Goal: Find specific page/section: Find specific page/section

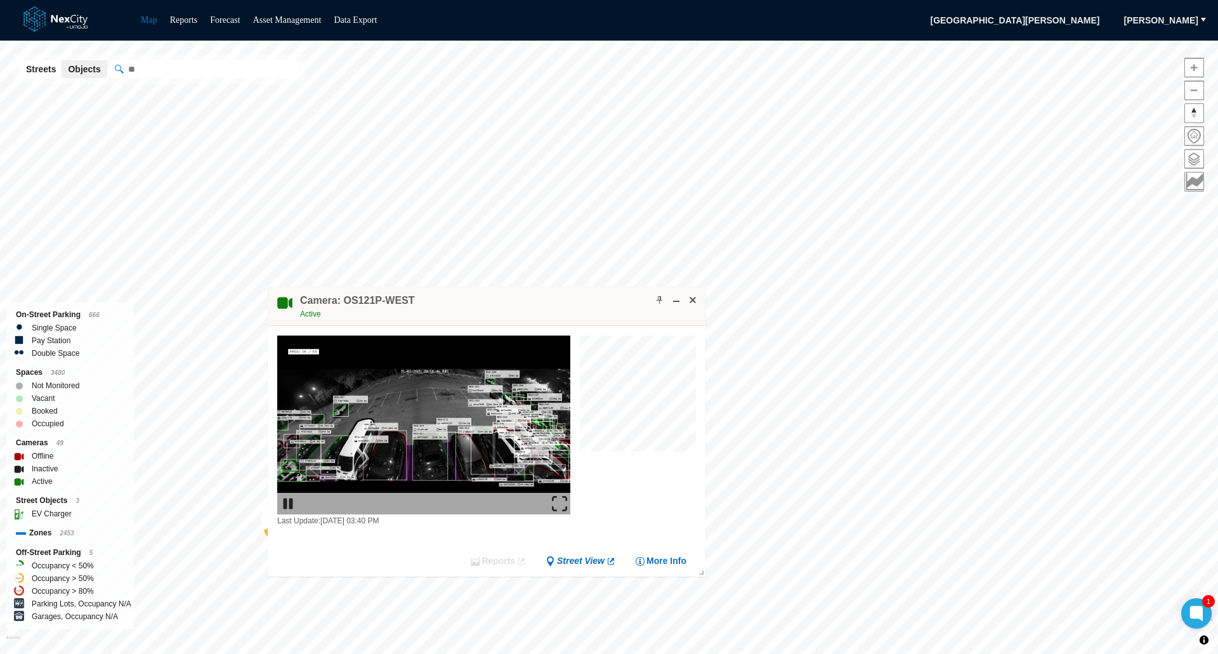
click at [560, 500] on img at bounding box center [559, 503] width 15 height 15
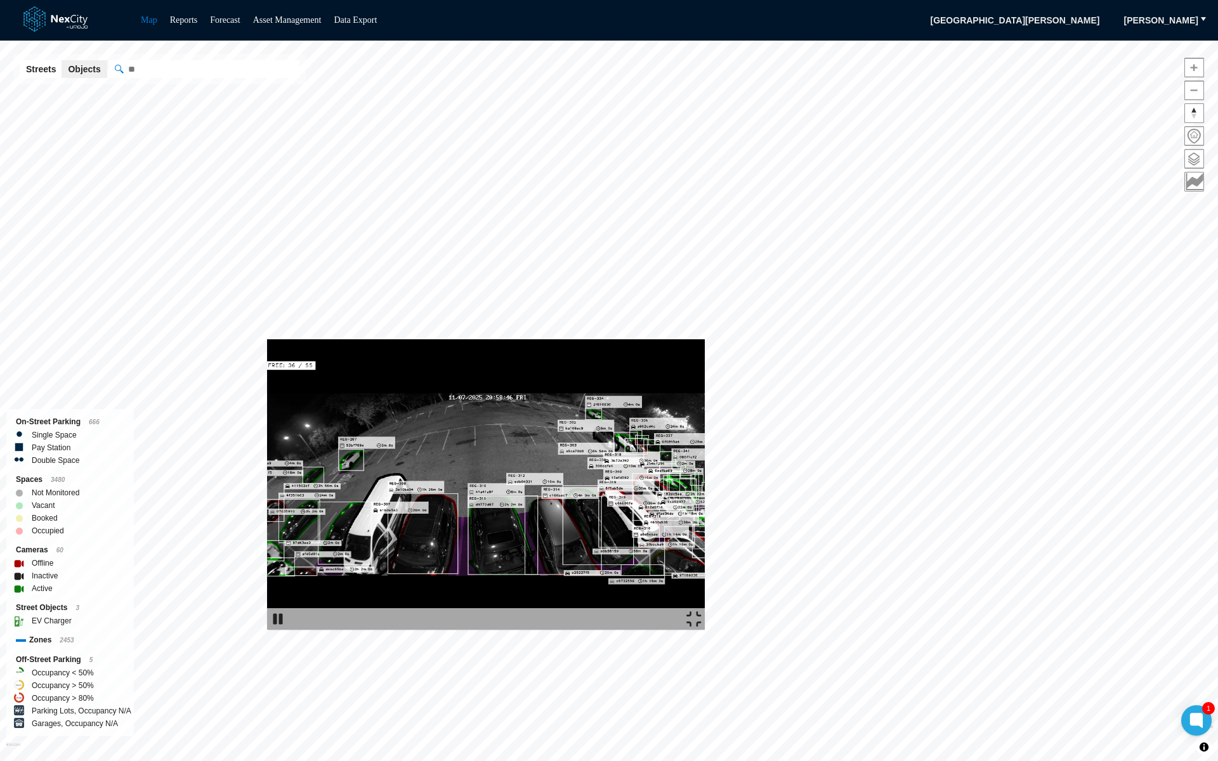
click at [705, 339] on img at bounding box center [486, 484] width 438 height 291
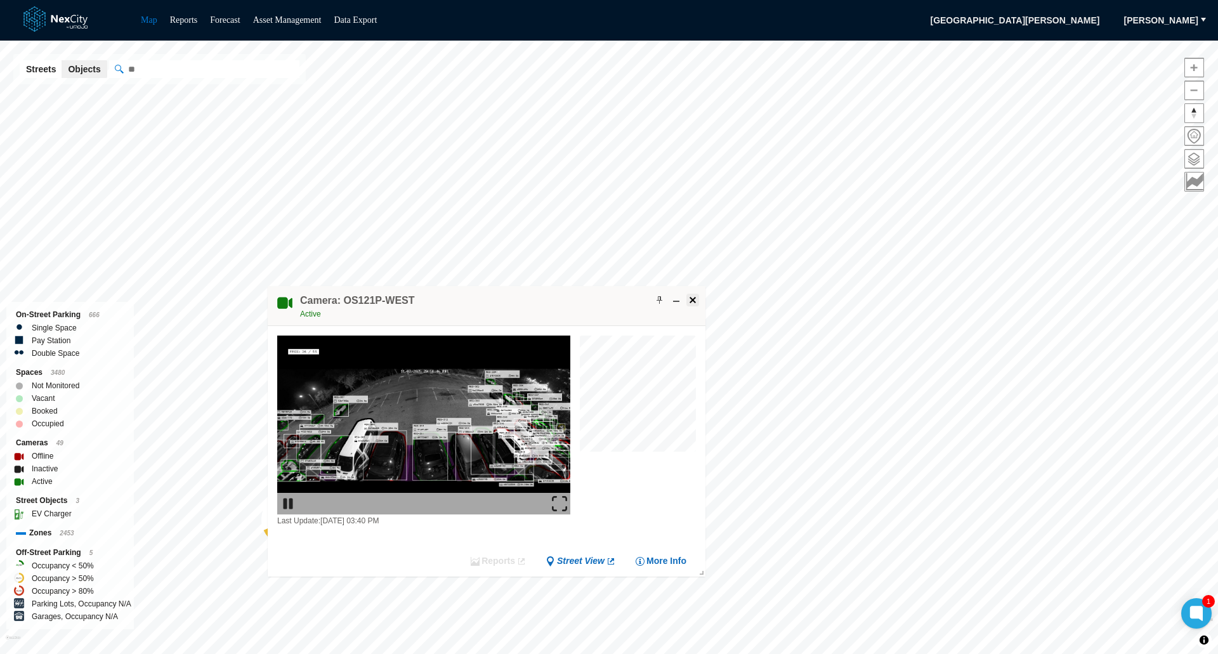
click at [698, 298] on button at bounding box center [692, 300] width 13 height 13
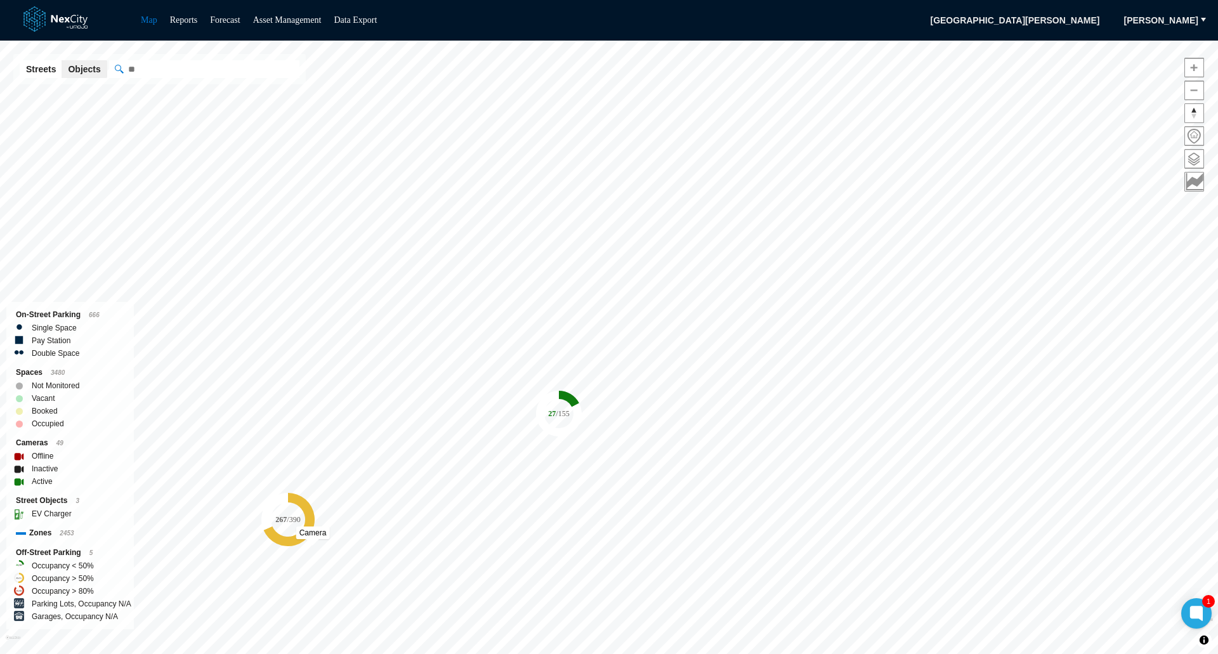
click at [312, 542] on icon "267 / 390" at bounding box center [287, 519] width 53 height 53
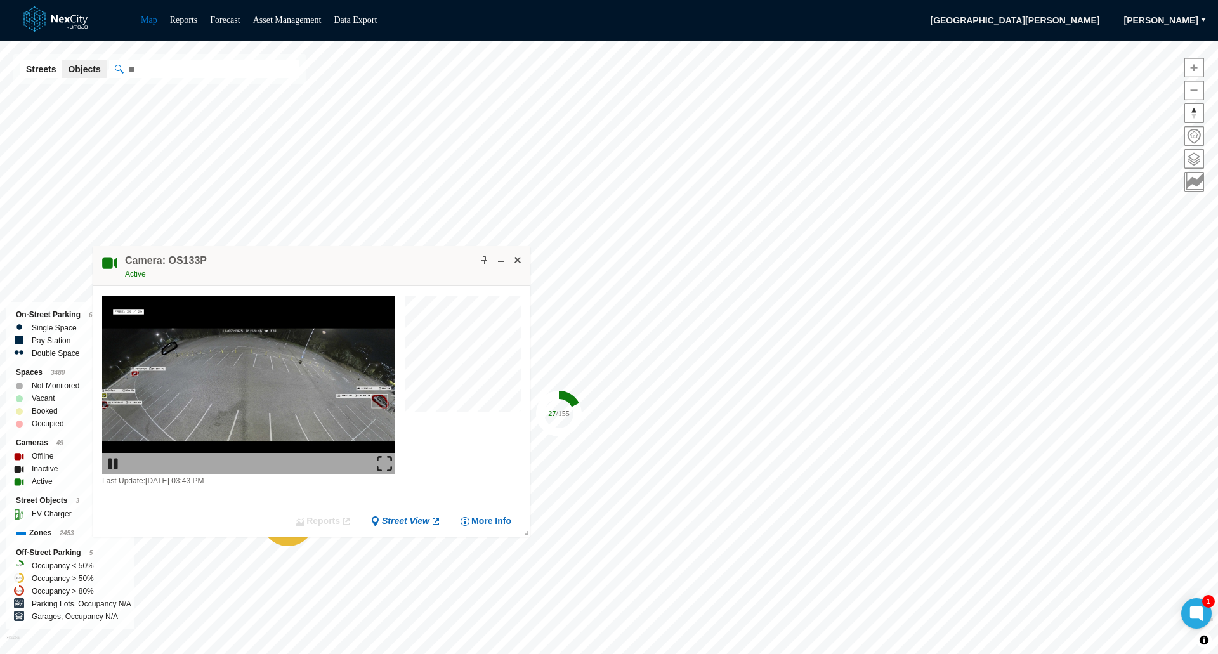
click at [384, 463] on img at bounding box center [384, 463] width 15 height 15
click at [516, 261] on span at bounding box center [518, 260] width 10 height 10
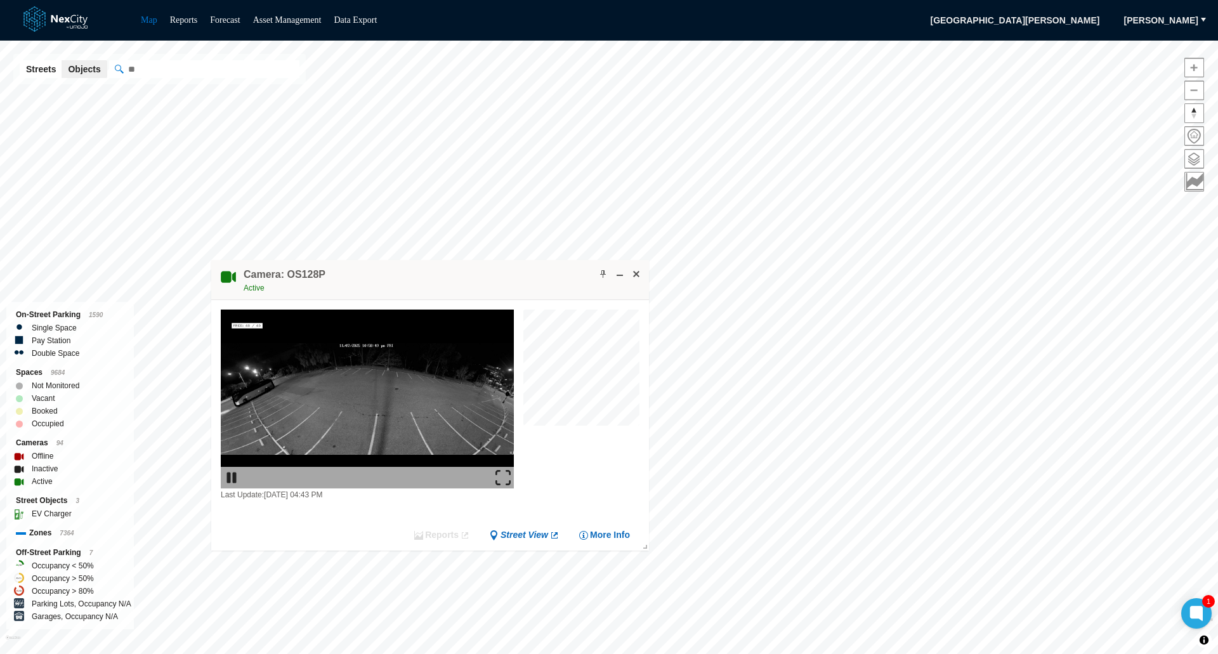
click at [506, 476] on img at bounding box center [503, 477] width 15 height 15
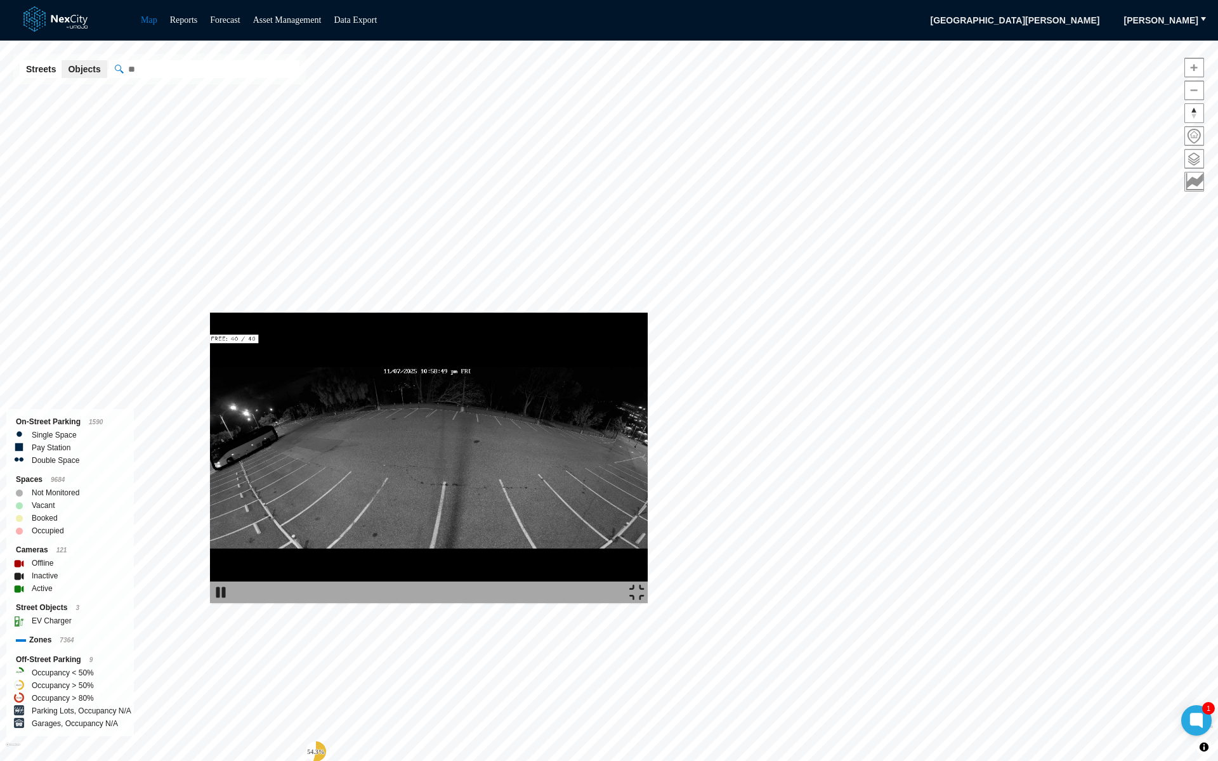
click at [648, 313] on img at bounding box center [429, 458] width 438 height 291
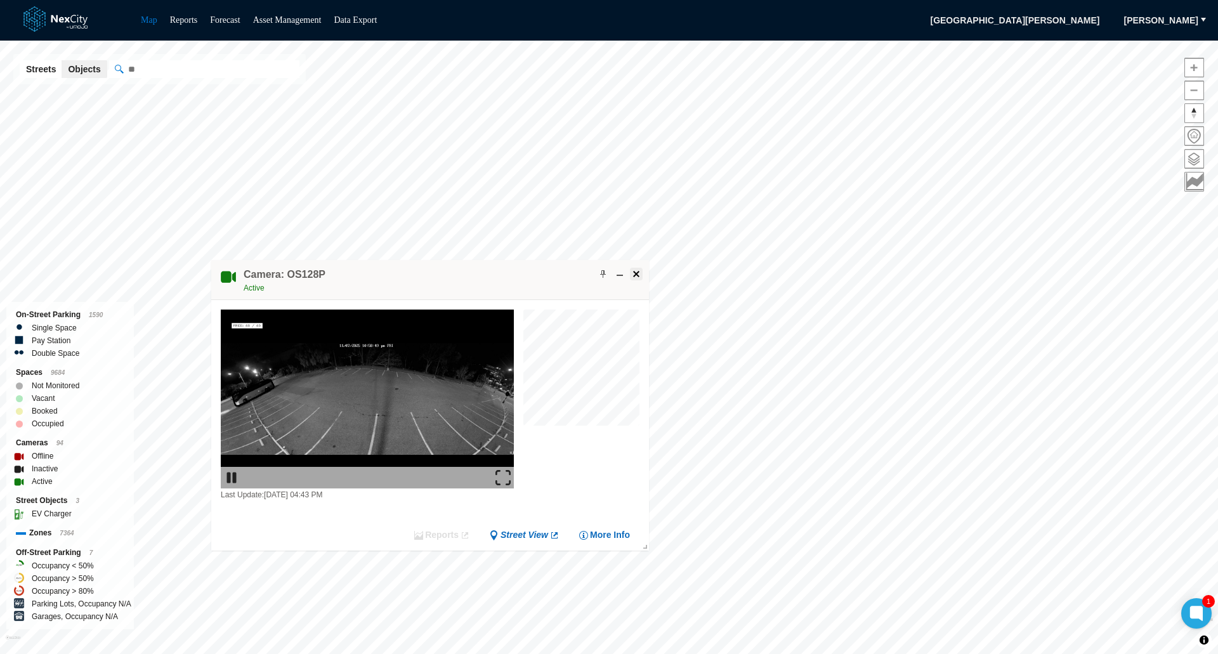
click at [636, 275] on span at bounding box center [636, 274] width 10 height 10
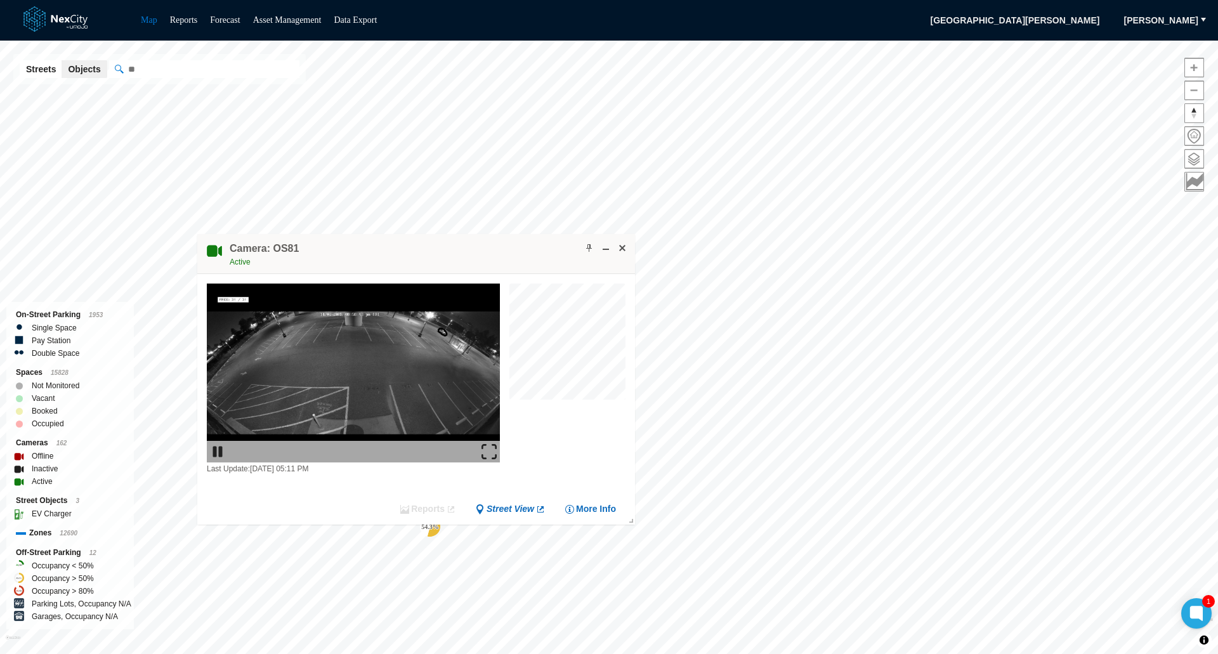
click at [482, 447] on img at bounding box center [489, 451] width 15 height 15
click at [616, 251] on button at bounding box center [622, 248] width 13 height 13
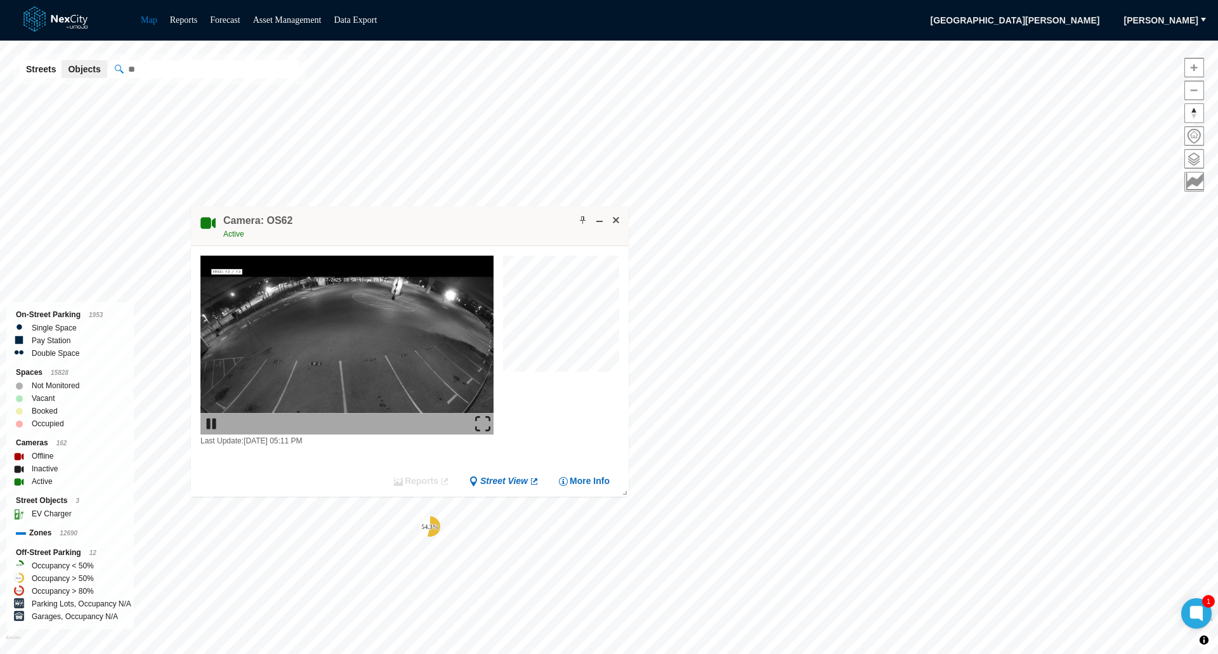
click at [482, 423] on img at bounding box center [482, 423] width 15 height 15
click at [619, 221] on span at bounding box center [616, 220] width 10 height 10
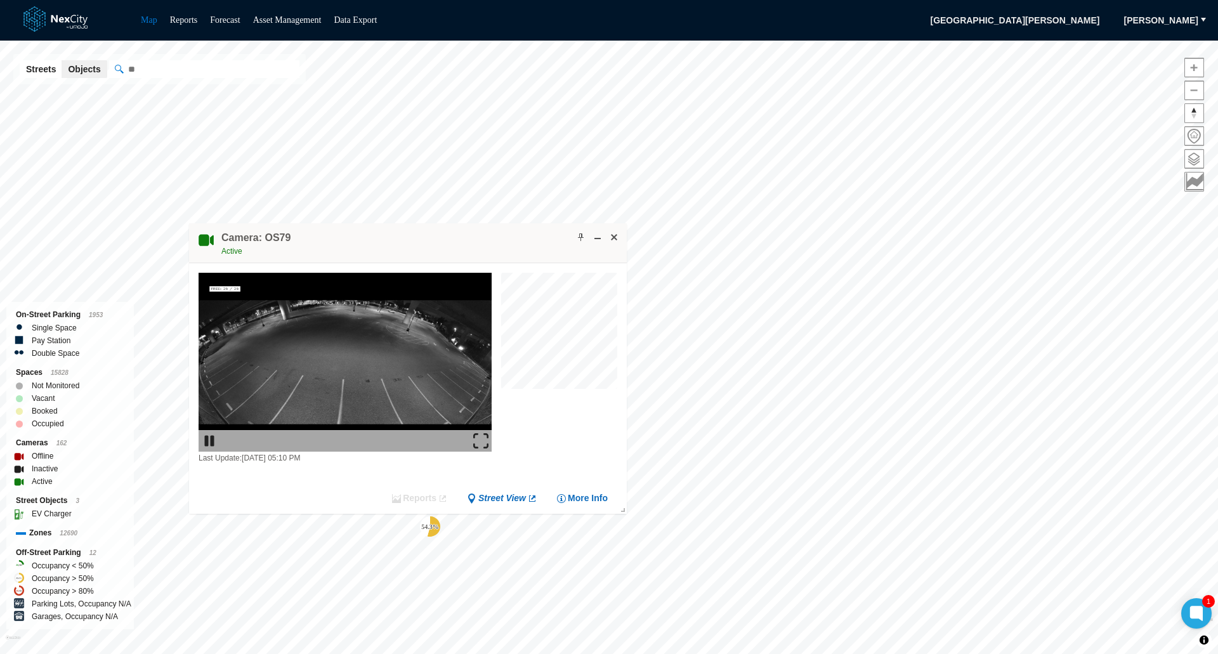
click at [481, 443] on img at bounding box center [480, 440] width 15 height 15
click at [612, 233] on span at bounding box center [614, 237] width 10 height 10
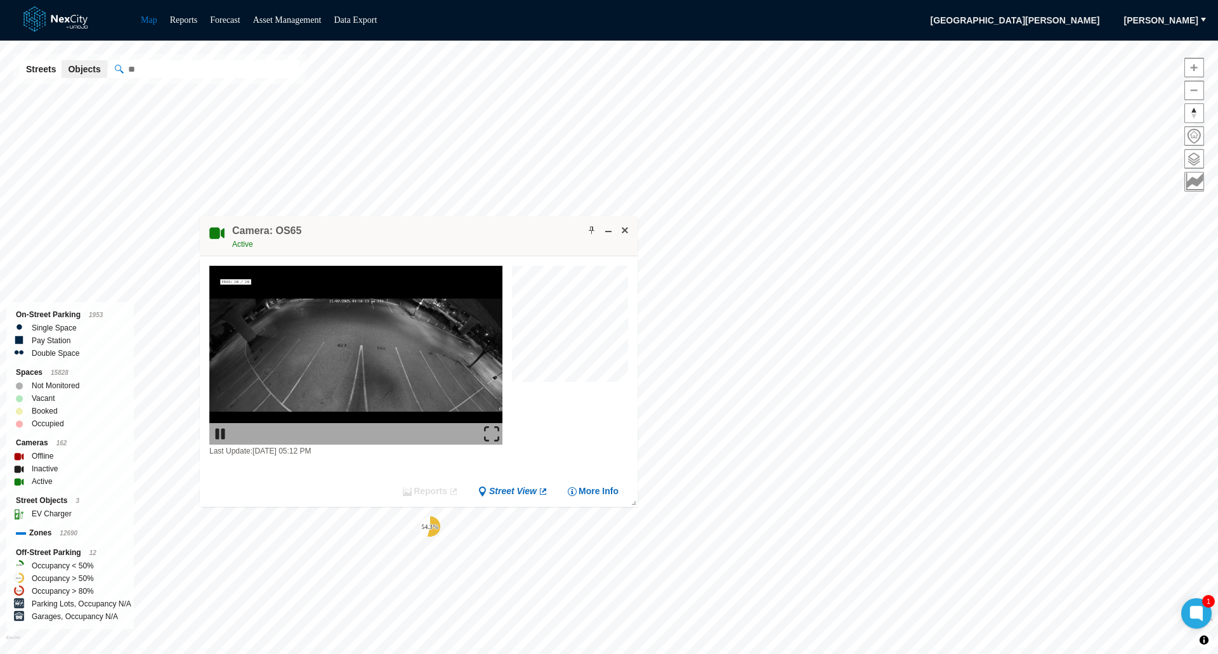
click at [492, 433] on img at bounding box center [491, 433] width 15 height 15
click at [620, 231] on span at bounding box center [625, 230] width 10 height 10
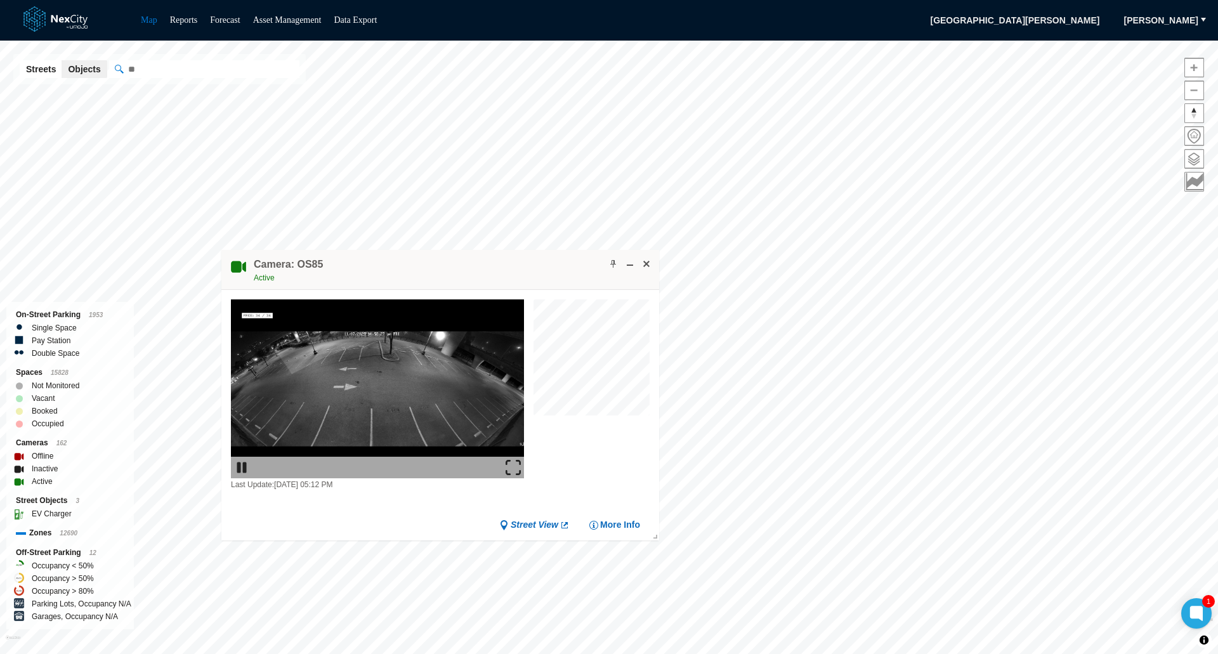
click at [516, 467] on img at bounding box center [513, 467] width 15 height 15
click at [644, 265] on span at bounding box center [646, 264] width 10 height 10
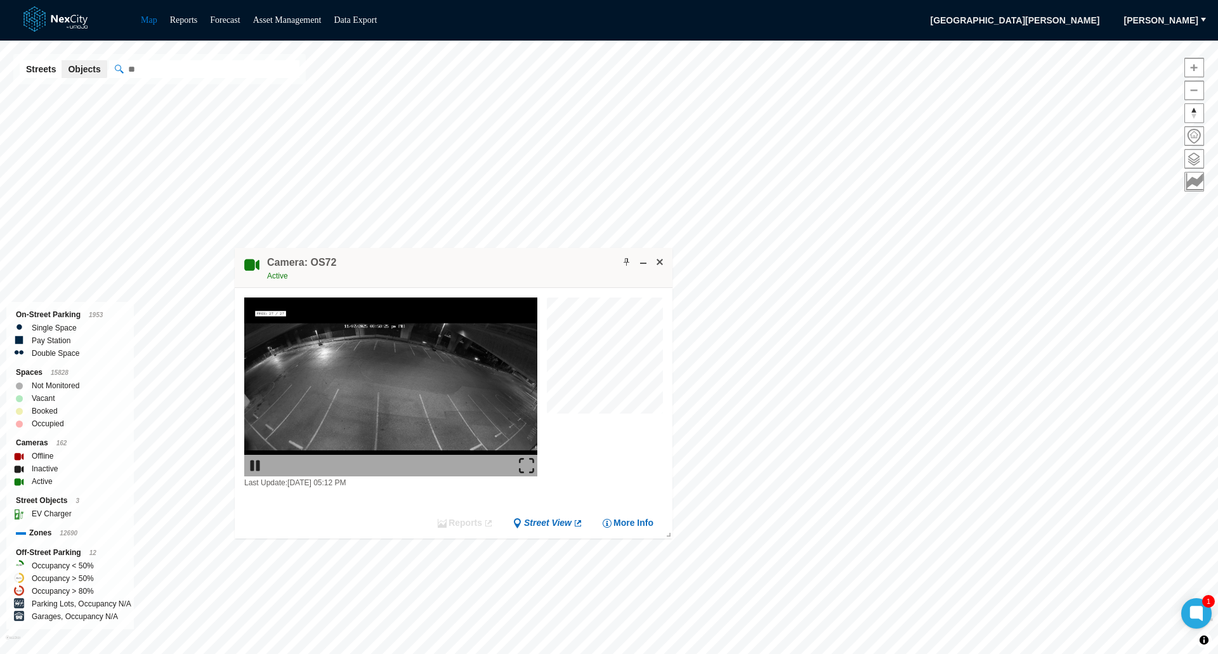
click at [527, 466] on img at bounding box center [526, 465] width 15 height 15
click at [664, 261] on span at bounding box center [660, 262] width 10 height 10
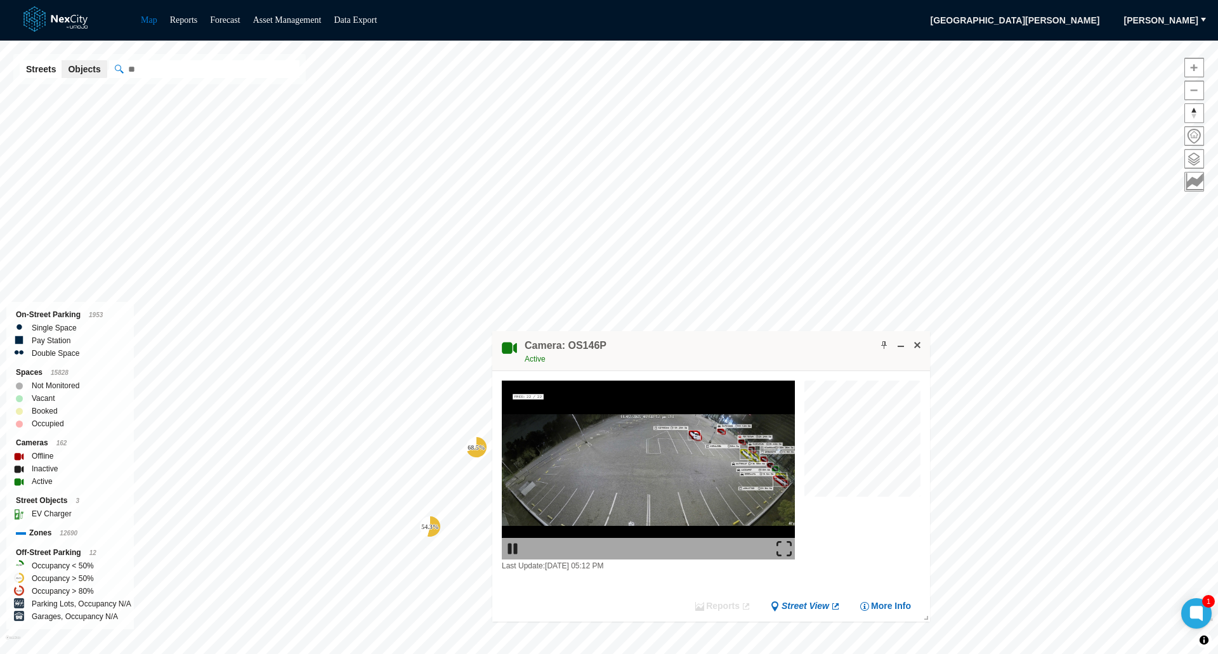
click at [789, 548] on img at bounding box center [784, 548] width 15 height 15
click at [917, 348] on span at bounding box center [917, 345] width 10 height 10
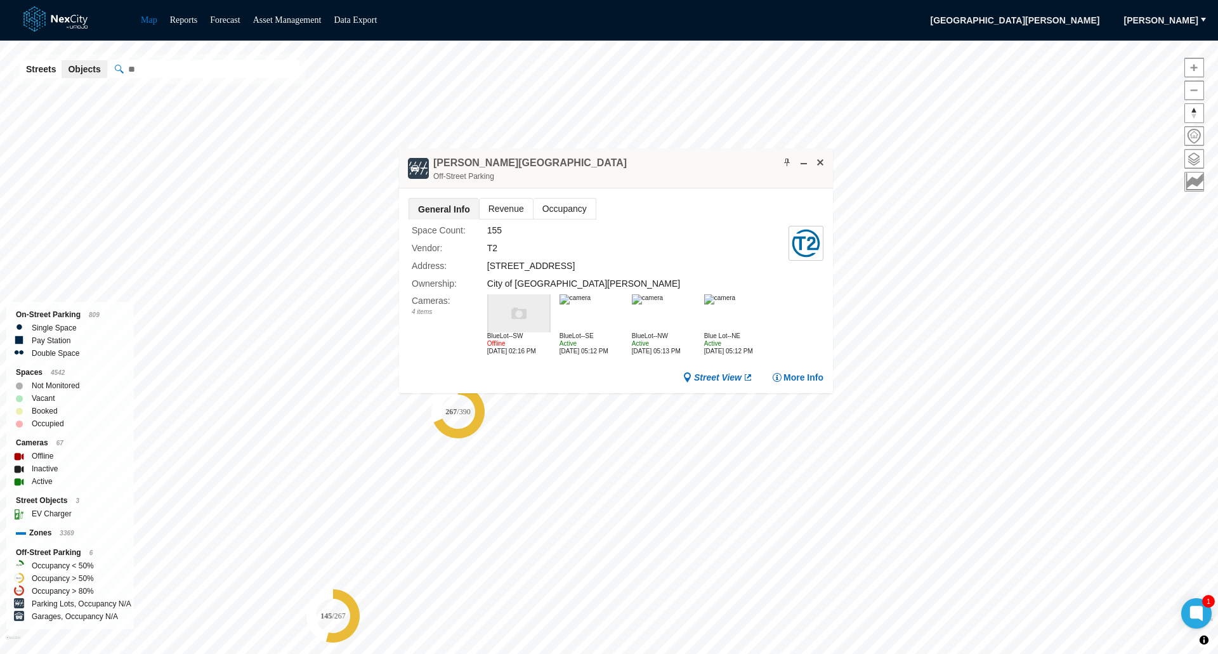
drag, startPoint x: 685, startPoint y: 383, endPoint x: 699, endPoint y: 164, distance: 220.0
click at [699, 164] on div "[PERSON_NAME] [GEOGRAPHIC_DATA]" at bounding box center [616, 168] width 434 height 40
click at [506, 305] on img at bounding box center [502, 299] width 31 height 10
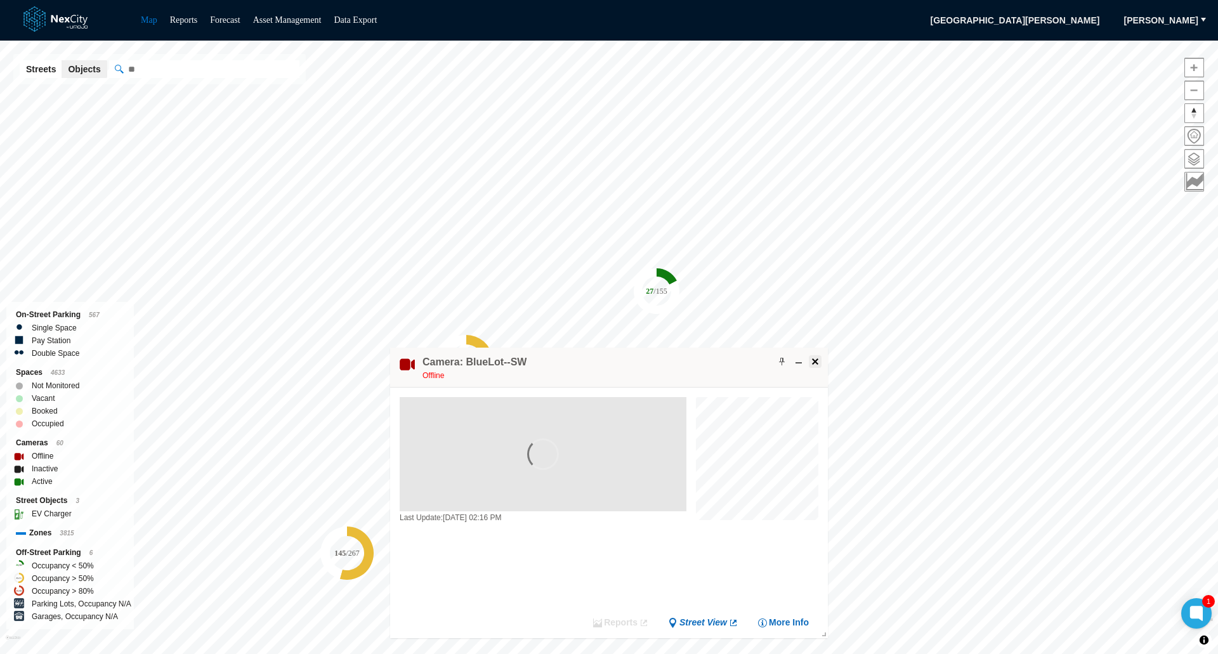
click at [814, 364] on span at bounding box center [815, 362] width 10 height 10
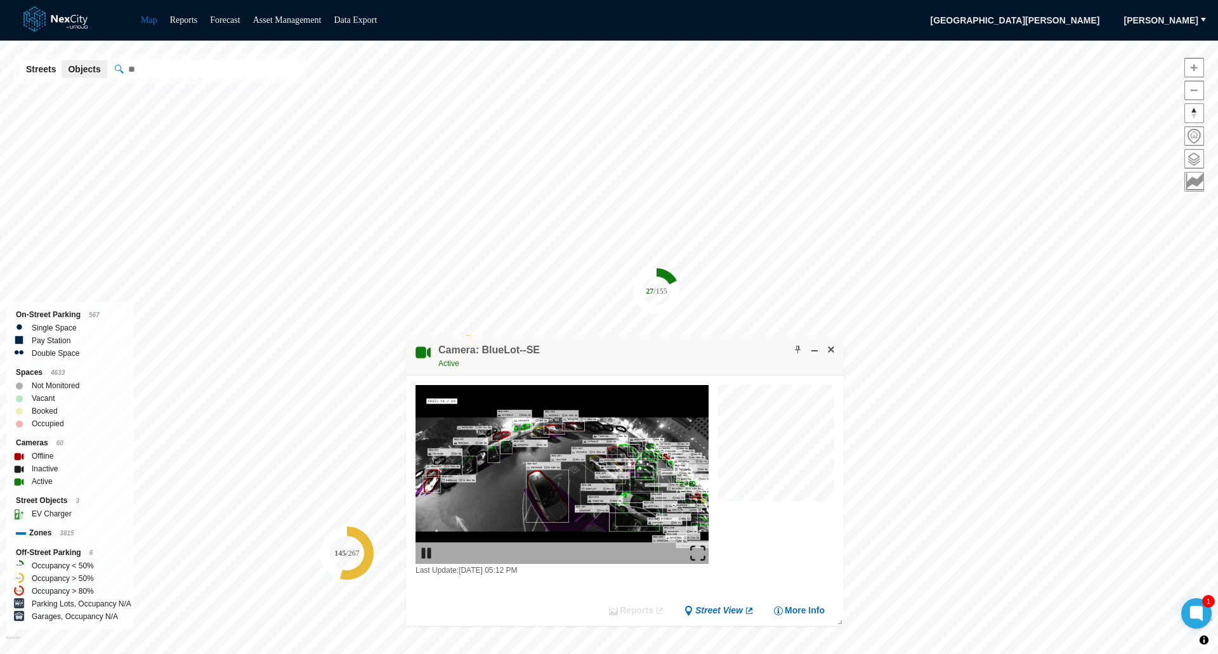
click at [700, 556] on img at bounding box center [697, 553] width 15 height 15
click at [830, 350] on span at bounding box center [831, 350] width 10 height 10
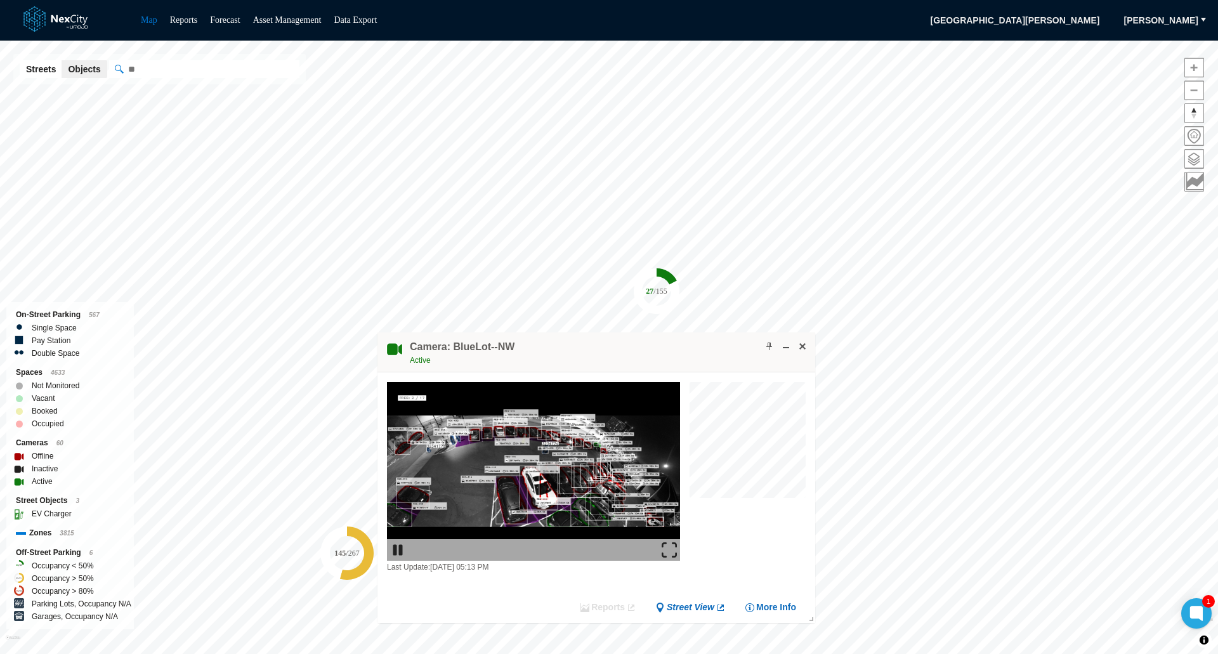
click at [669, 545] on img at bounding box center [669, 549] width 15 height 15
click at [808, 349] on button at bounding box center [802, 346] width 13 height 13
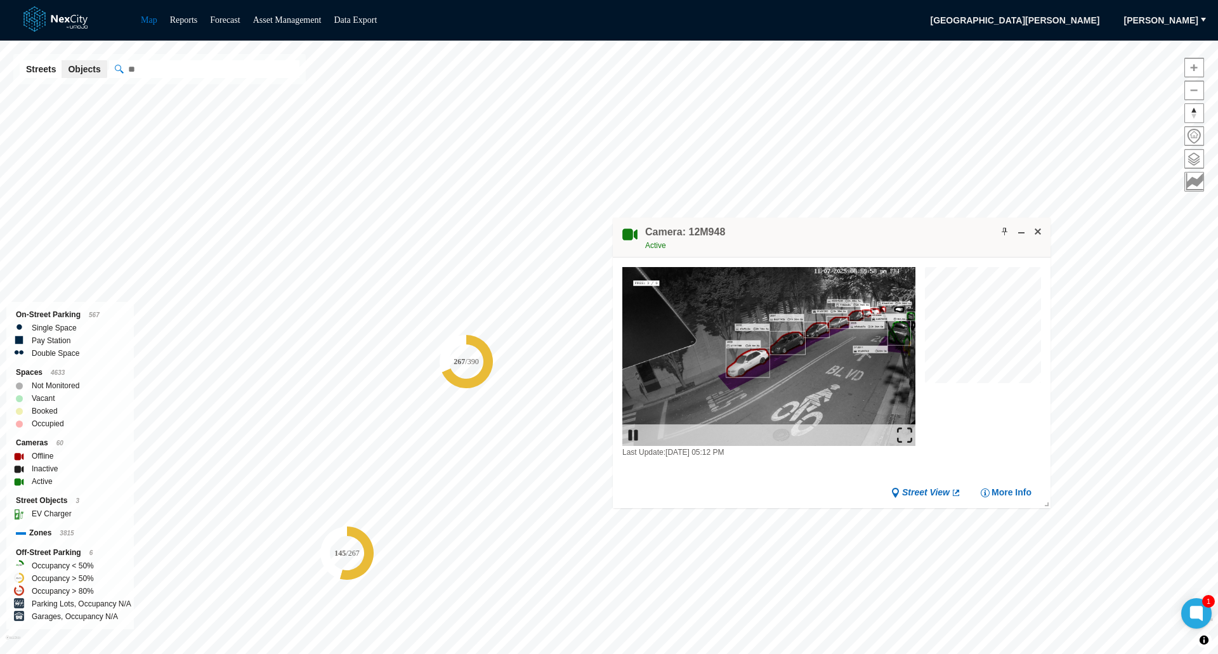
click at [898, 435] on img at bounding box center [904, 435] width 15 height 15
click at [1041, 230] on span at bounding box center [1038, 231] width 10 height 10
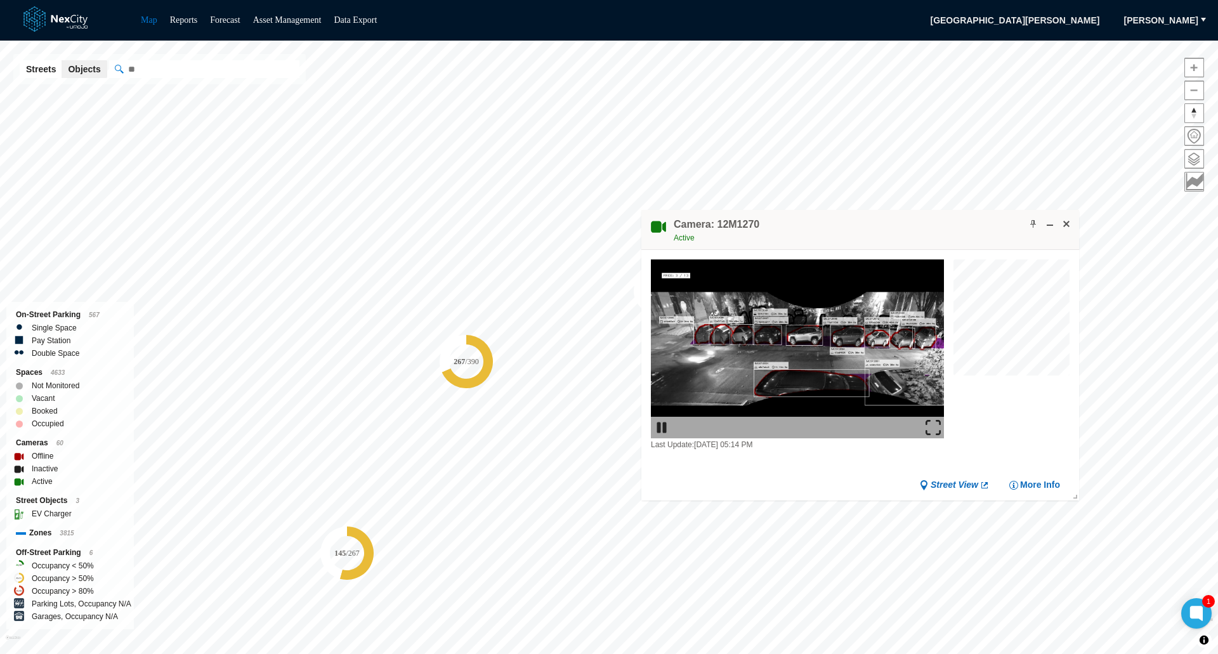
click at [935, 427] on img at bounding box center [933, 427] width 15 height 15
click at [1064, 219] on span at bounding box center [1066, 224] width 10 height 10
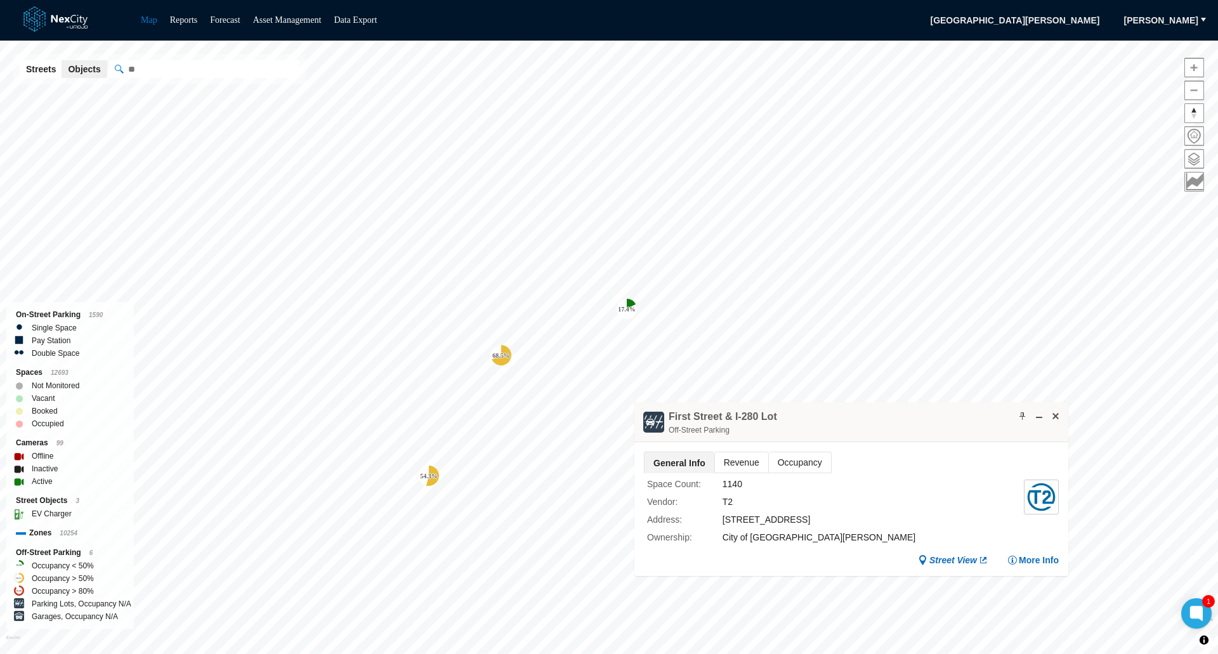
click at [745, 458] on span "Revenue" at bounding box center [741, 462] width 53 height 20
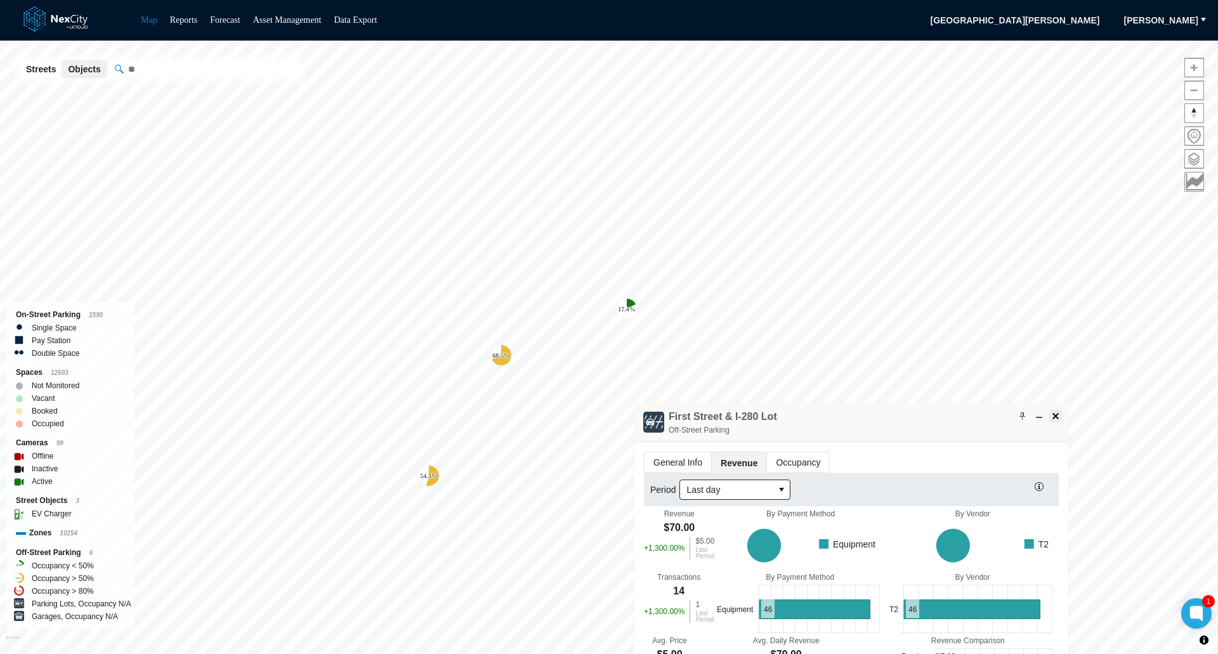
click at [1056, 419] on span at bounding box center [1056, 416] width 10 height 10
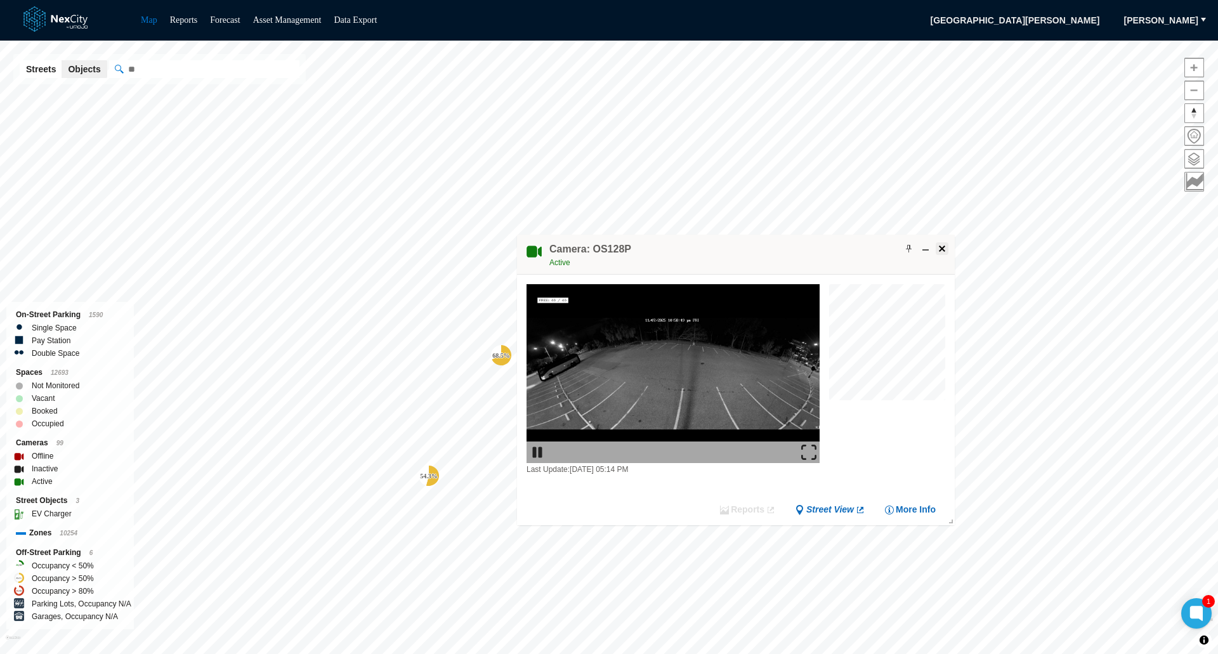
click at [944, 249] on span at bounding box center [942, 249] width 10 height 10
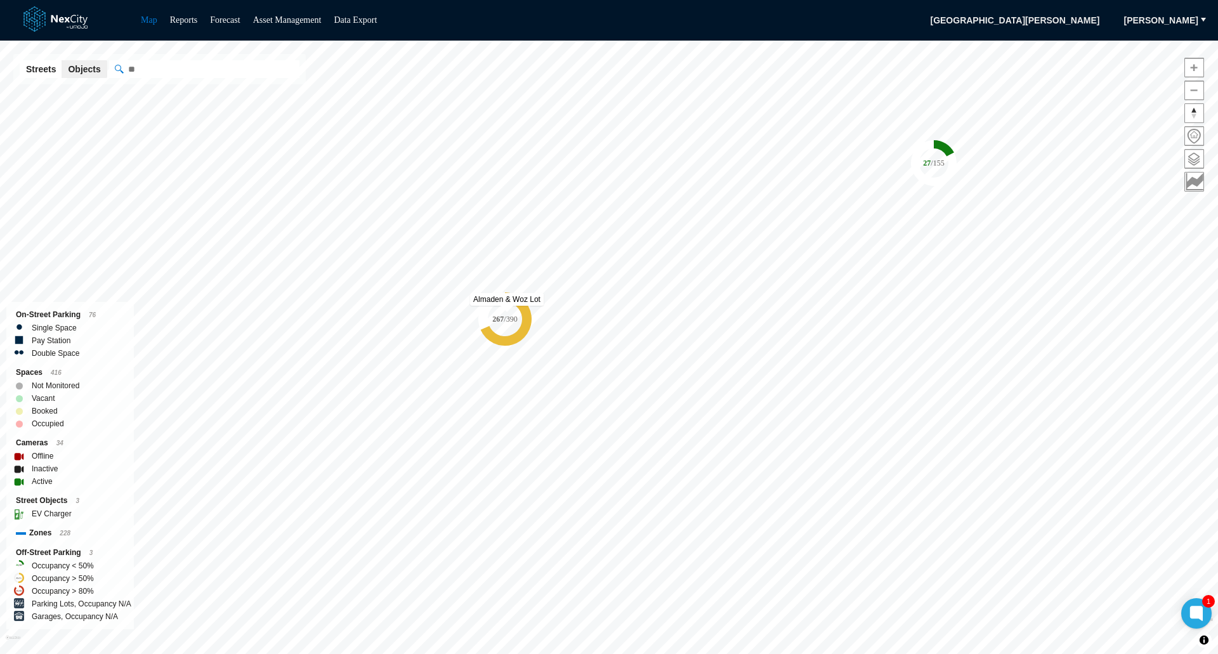
click at [507, 312] on icon "267 / 390" at bounding box center [504, 318] width 53 height 53
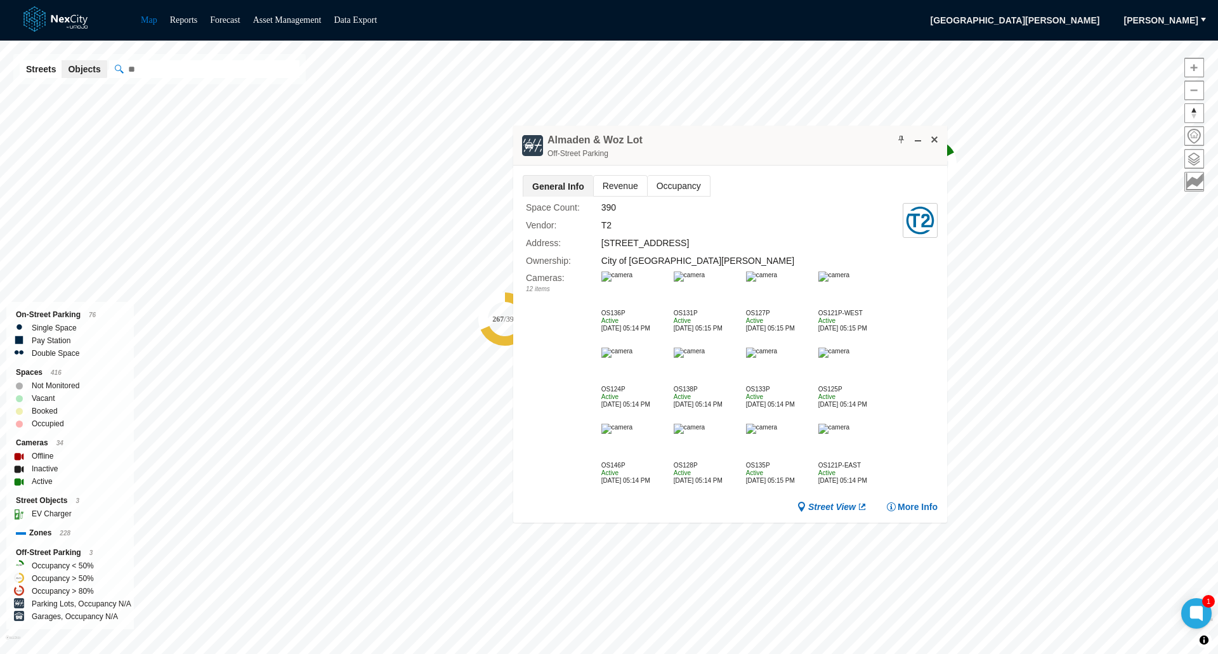
click at [617, 181] on span "Revenue" at bounding box center [620, 186] width 53 height 20
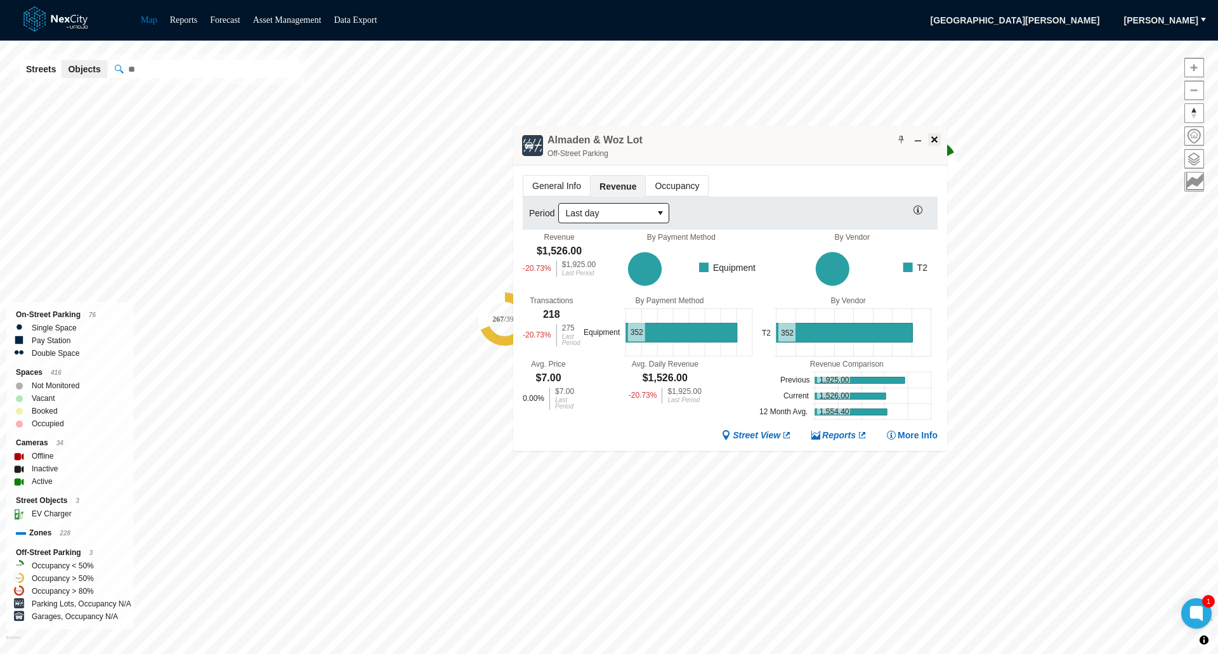
click at [937, 138] on span at bounding box center [934, 140] width 10 height 10
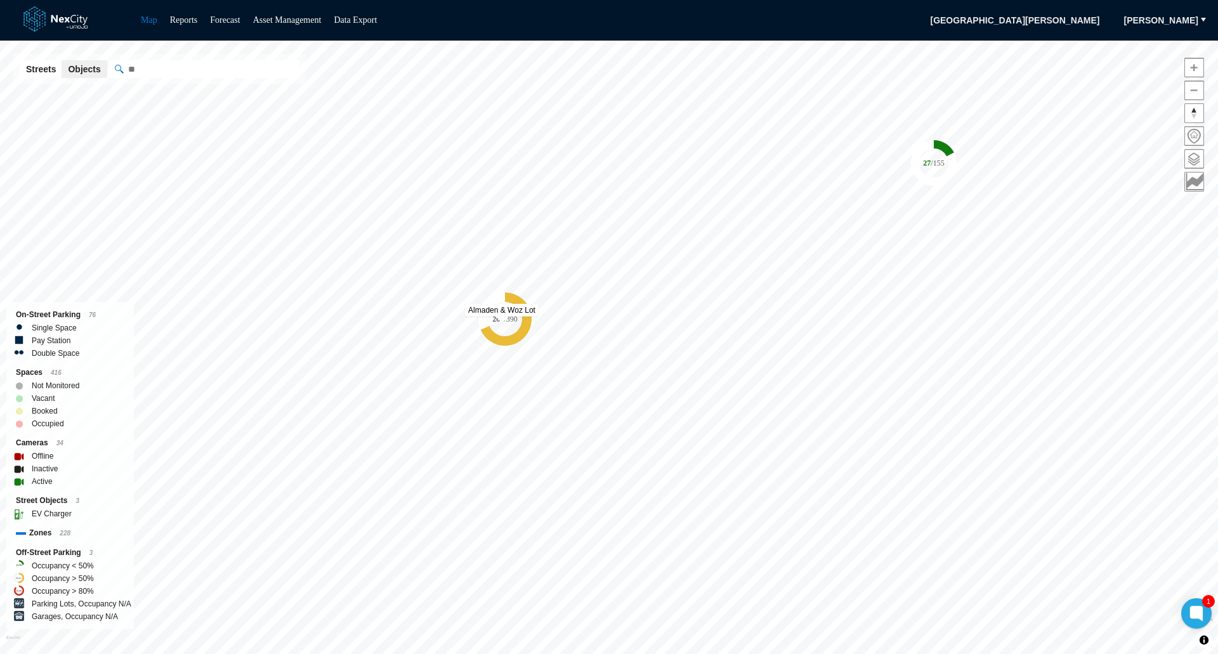
click at [502, 316] on tspan "267" at bounding box center [497, 319] width 11 height 9
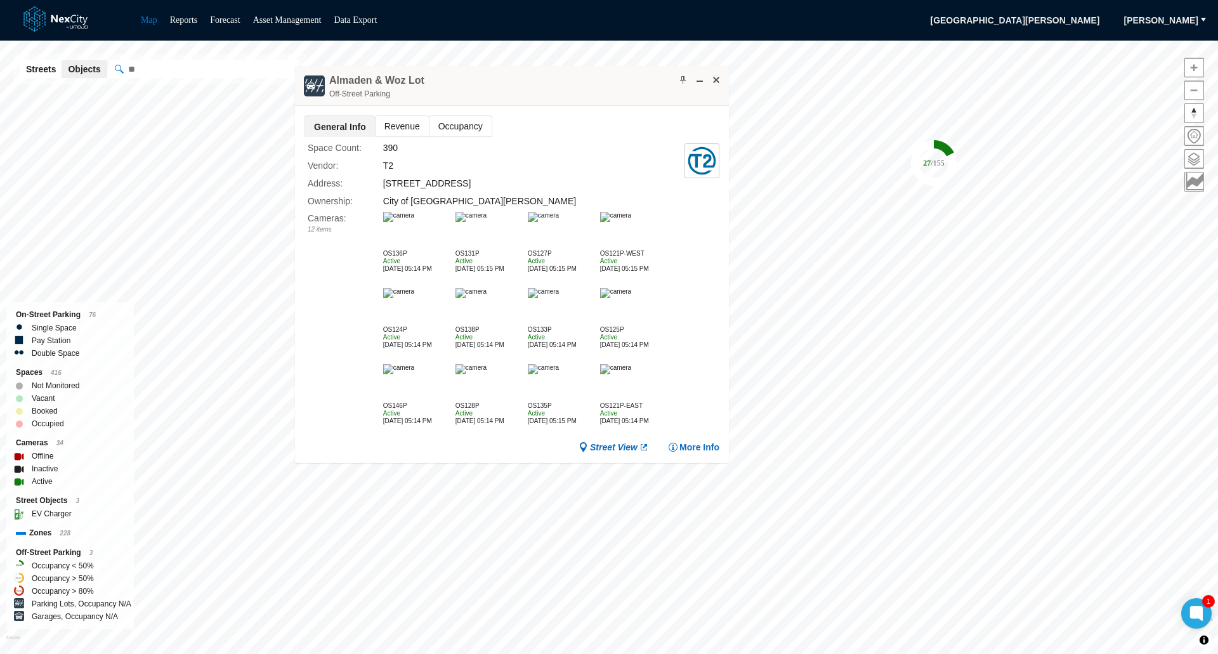
drag, startPoint x: 508, startPoint y: 328, endPoint x: 518, endPoint y: 77, distance: 250.8
click at [518, 77] on div "Almaden & Woz Lot Off-Street Parking" at bounding box center [512, 86] width 434 height 40
click at [397, 121] on span "Revenue" at bounding box center [402, 126] width 53 height 20
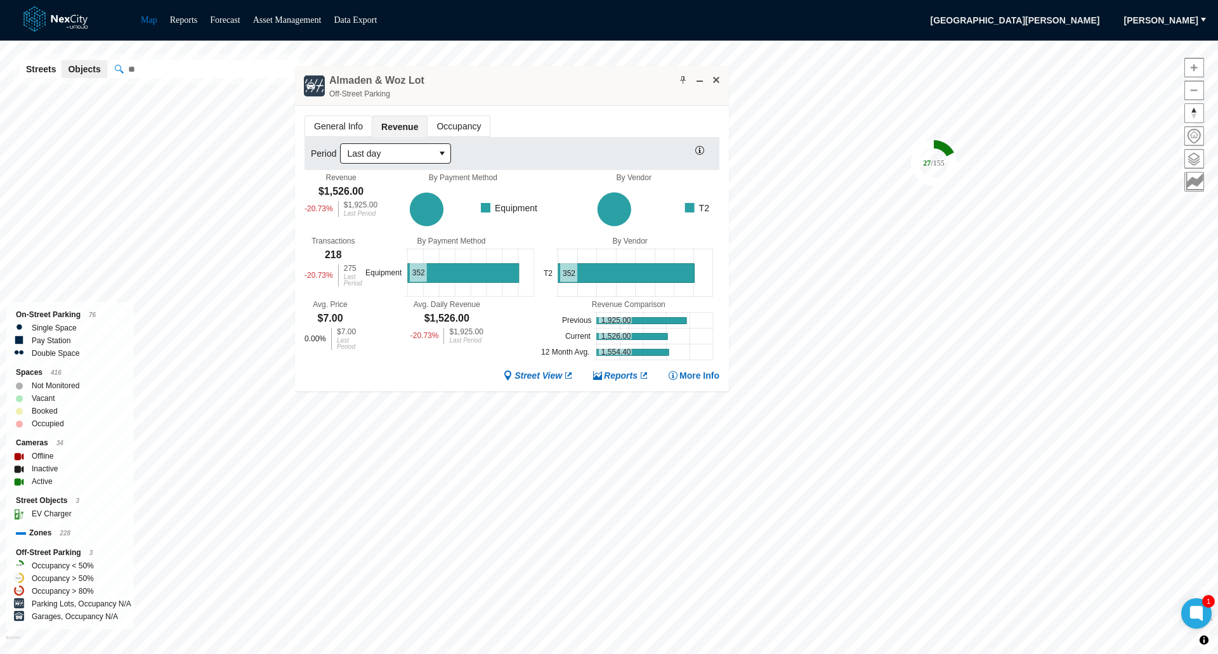
click at [457, 122] on span "Occupancy" at bounding box center [459, 126] width 62 height 20
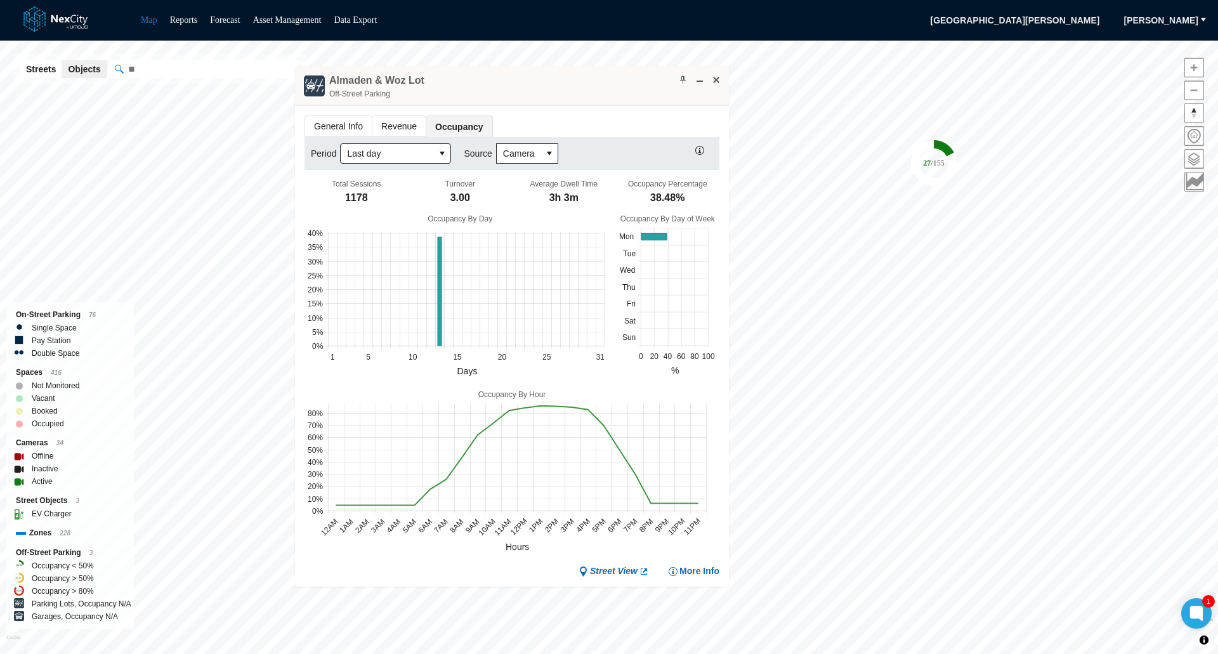
click at [405, 123] on span "Revenue" at bounding box center [398, 126] width 53 height 20
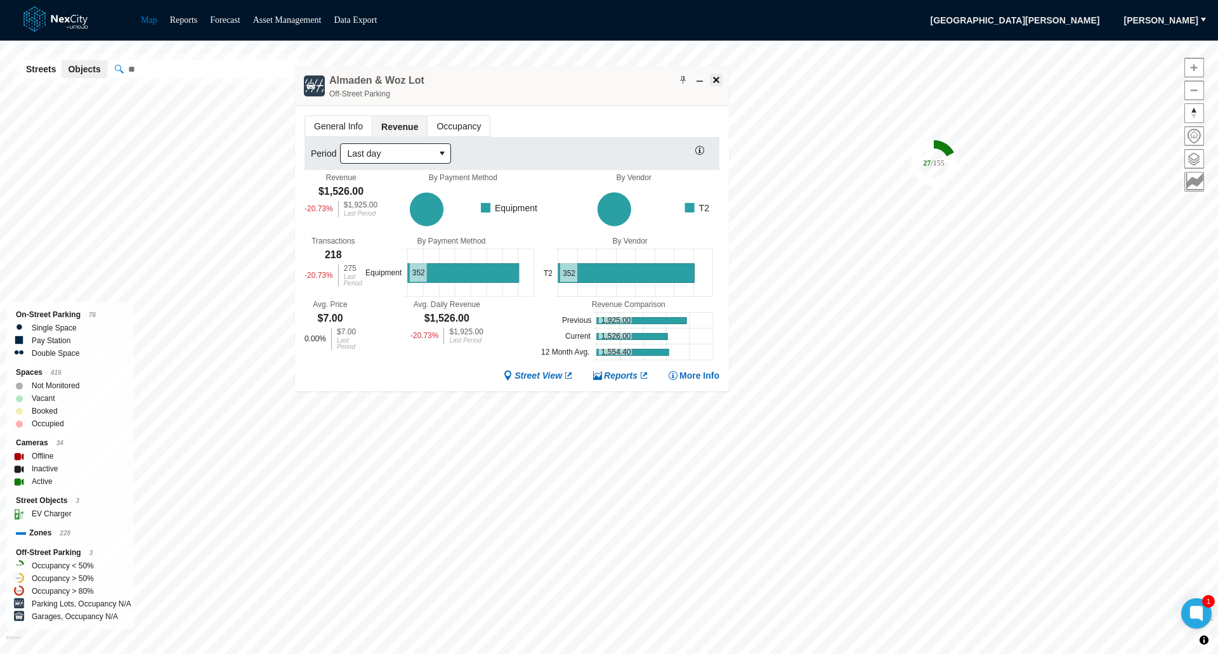
click at [718, 77] on span at bounding box center [716, 80] width 10 height 10
